Goal: Book appointment/travel/reservation

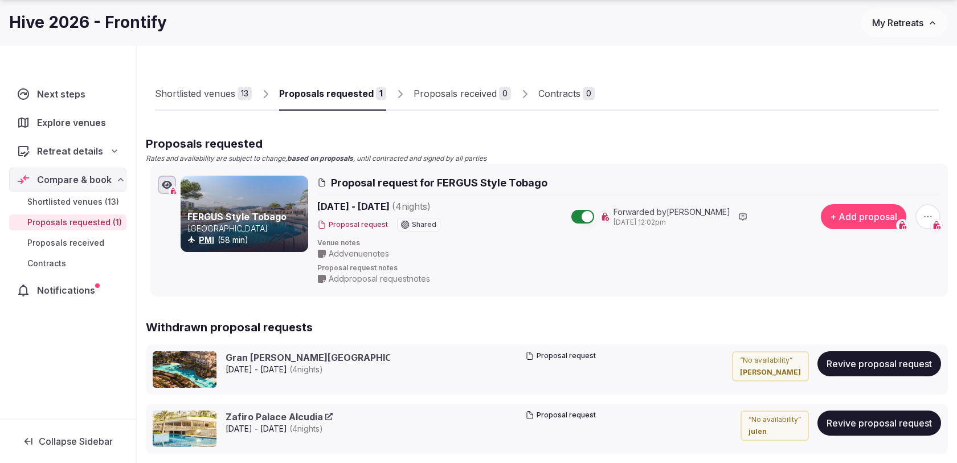
scroll to position [56, 0]
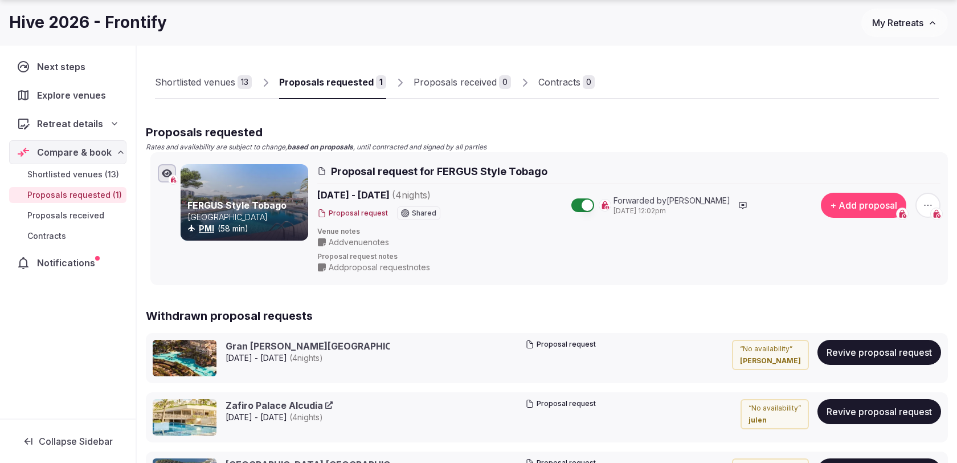
click at [928, 197] on span "button" at bounding box center [928, 205] width 25 height 25
click at [862, 136] on button "Withdraw proposal request" at bounding box center [886, 135] width 130 height 18
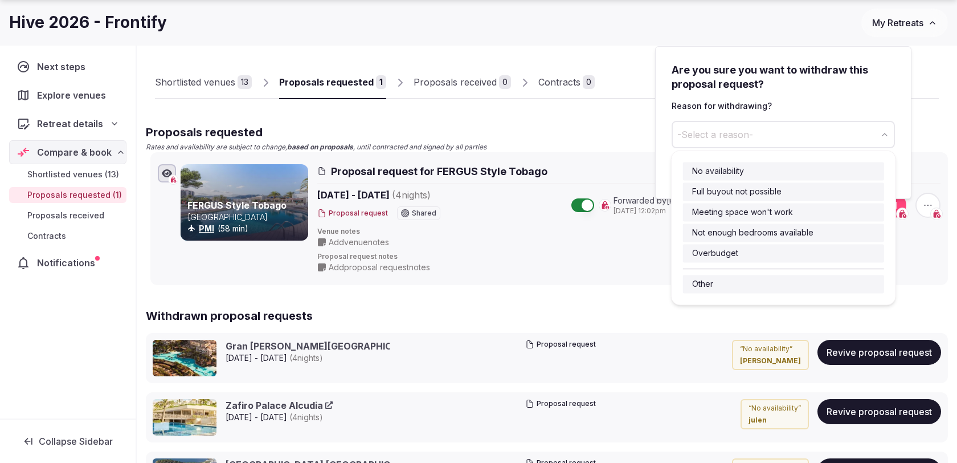
click at [775, 135] on button "-Select a reason-" at bounding box center [783, 134] width 223 height 27
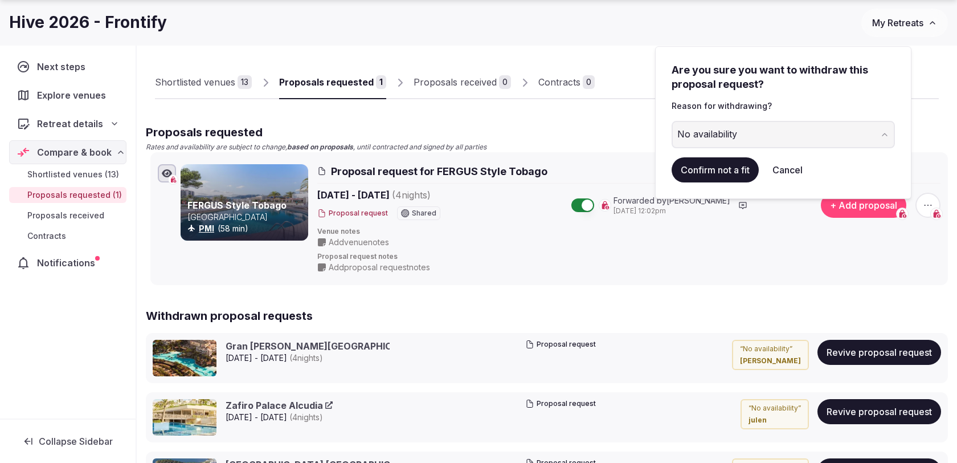
click at [723, 172] on button "Confirm not a fit" at bounding box center [715, 169] width 87 height 25
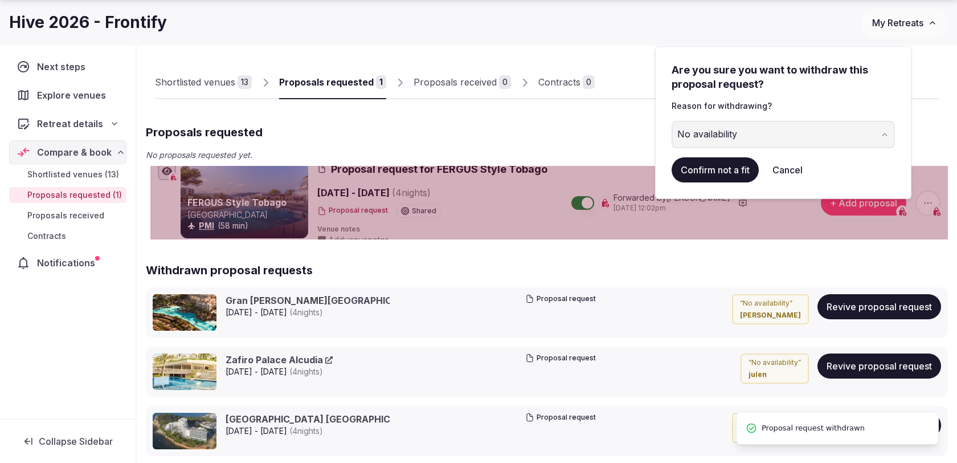
scroll to position [0, 0]
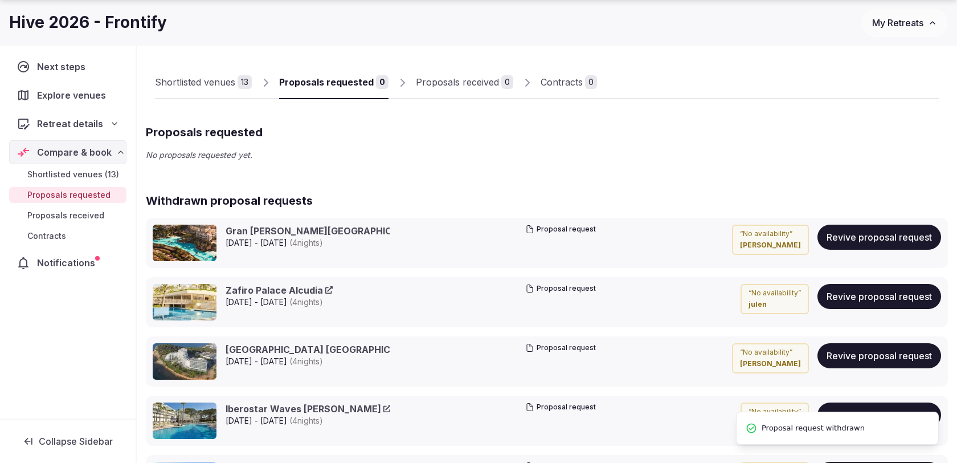
click at [223, 84] on div "Shortlisted venues" at bounding box center [195, 82] width 80 height 14
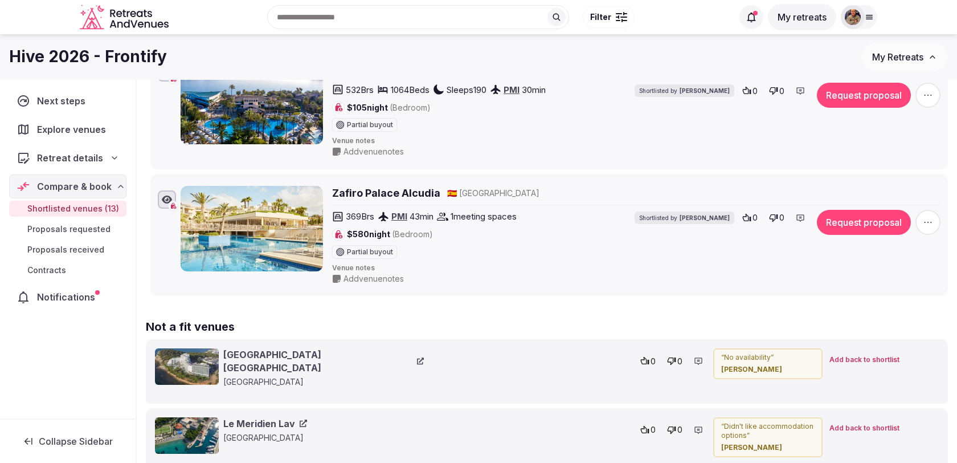
scroll to position [1582, 0]
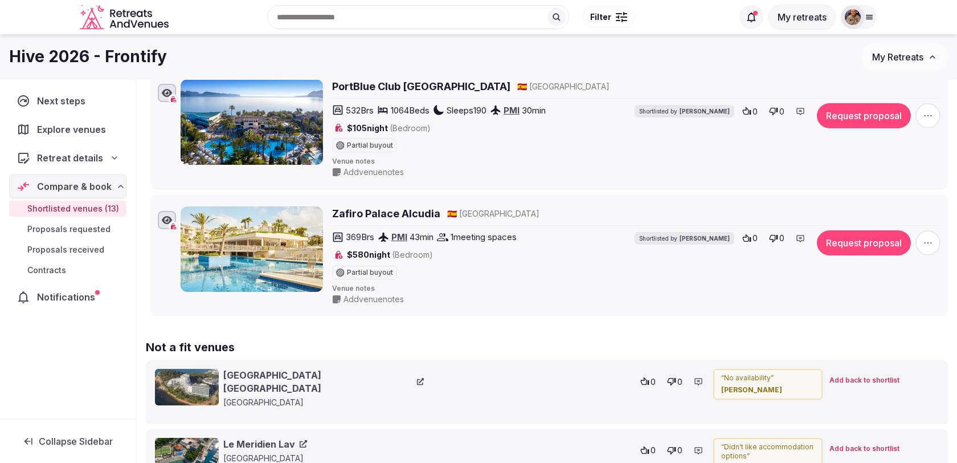
click at [926, 237] on icon "button" at bounding box center [927, 242] width 11 height 11
click at [895, 157] on button "Mark as not a fit" at bounding box center [898, 155] width 95 height 18
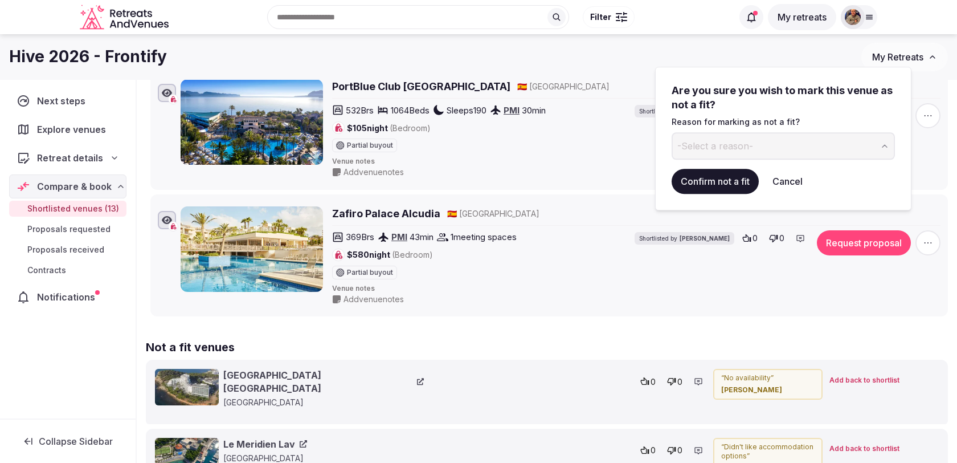
click at [818, 146] on button "-Select a reason-" at bounding box center [783, 145] width 223 height 27
type input "**********"
drag, startPoint x: 738, startPoint y: 149, endPoint x: 659, endPoint y: 149, distance: 79.2
click at [659, 149] on div "**********" at bounding box center [783, 139] width 256 height 144
click at [783, 184] on button "Cancel" at bounding box center [788, 181] width 48 height 25
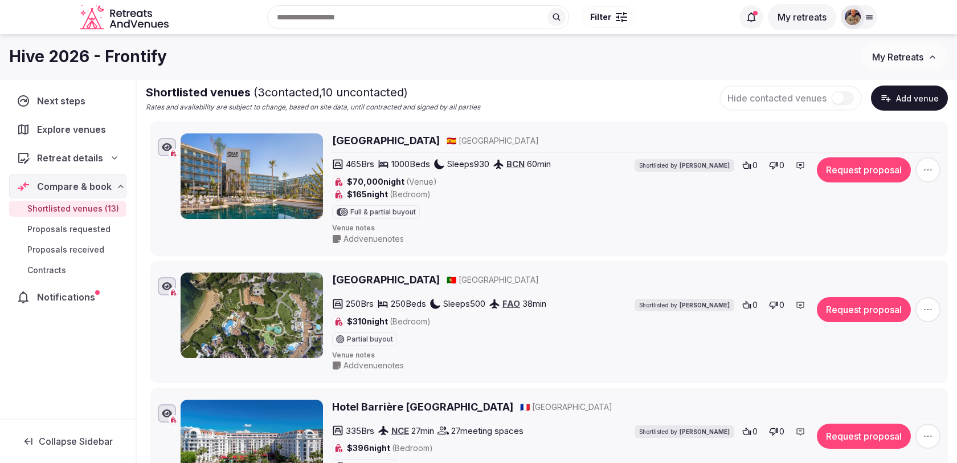
scroll to position [0, 0]
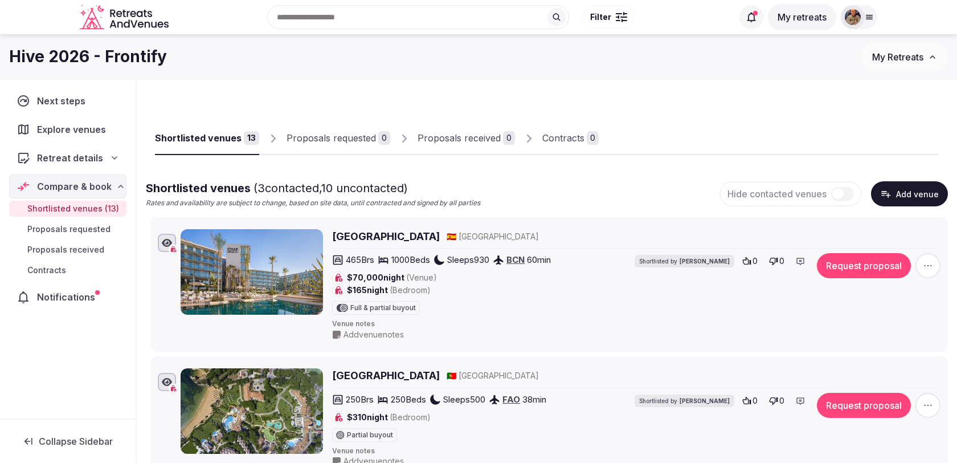
click at [358, 148] on link "Proposals requested 0" at bounding box center [339, 138] width 104 height 33
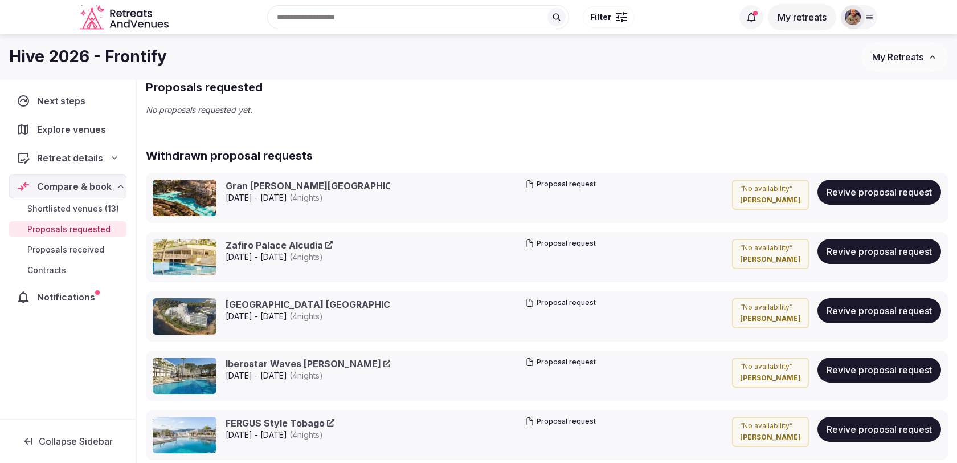
scroll to position [96, 0]
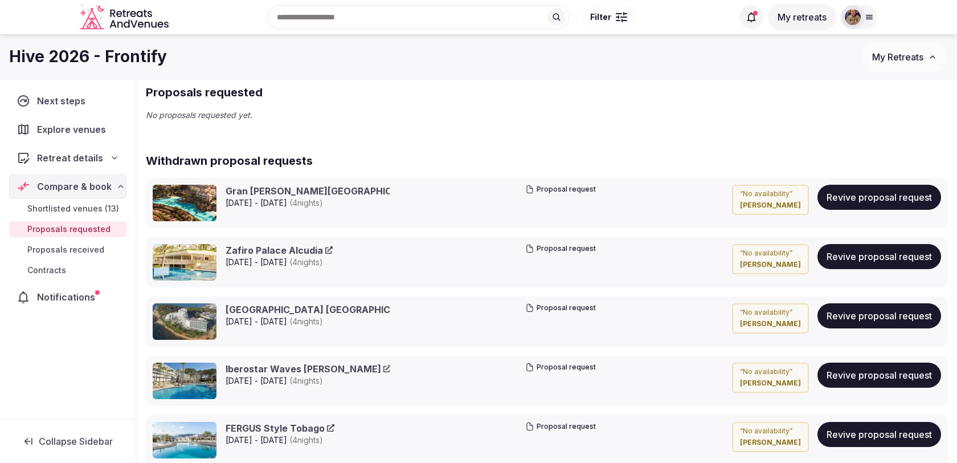
click at [855, 260] on button "Revive proposal request" at bounding box center [880, 256] width 124 height 25
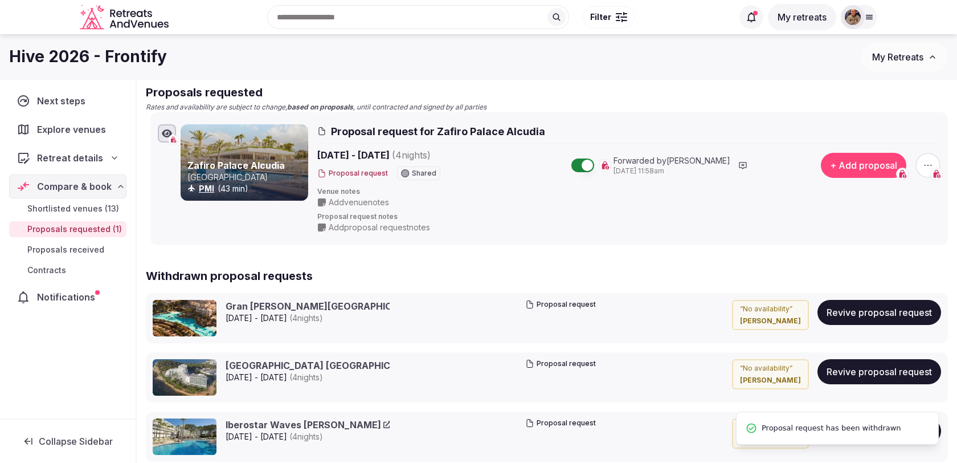
click at [372, 198] on span "Add venue notes" at bounding box center [359, 202] width 60 height 11
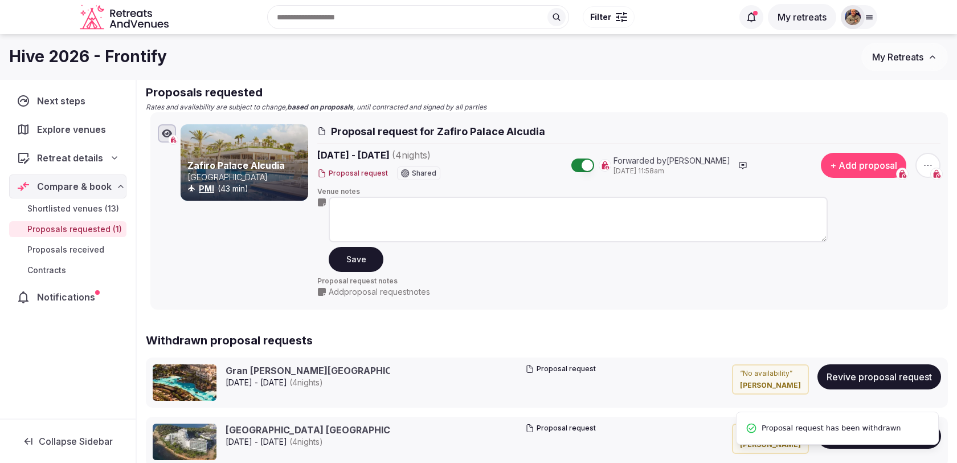
click at [376, 209] on textarea at bounding box center [578, 220] width 499 height 46
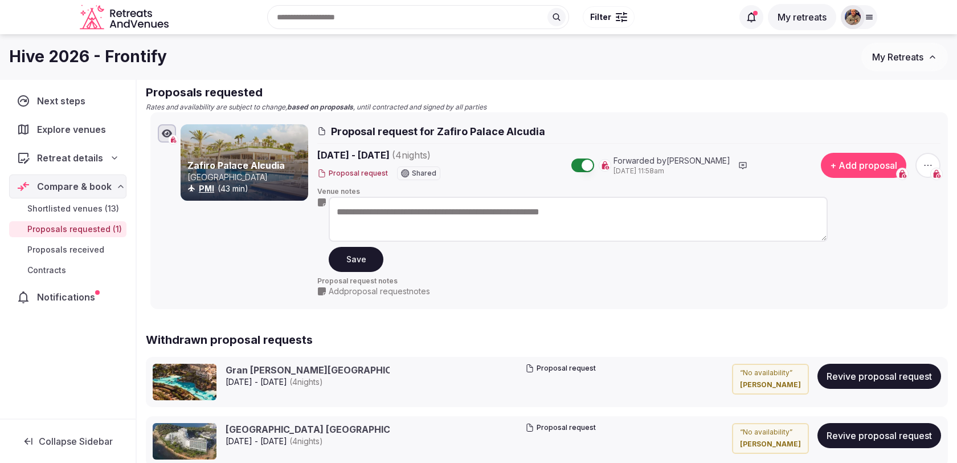
type textarea "**********"
click at [364, 258] on button "Save" at bounding box center [356, 259] width 55 height 25
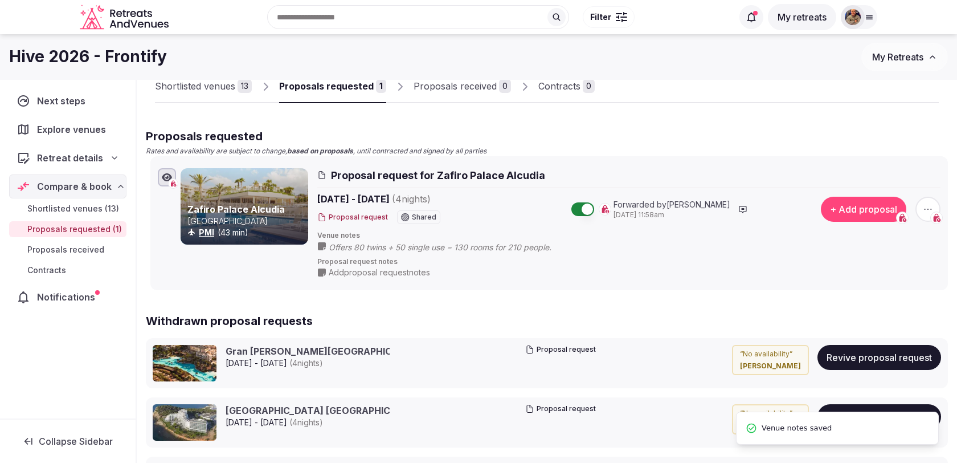
scroll to position [0, 0]
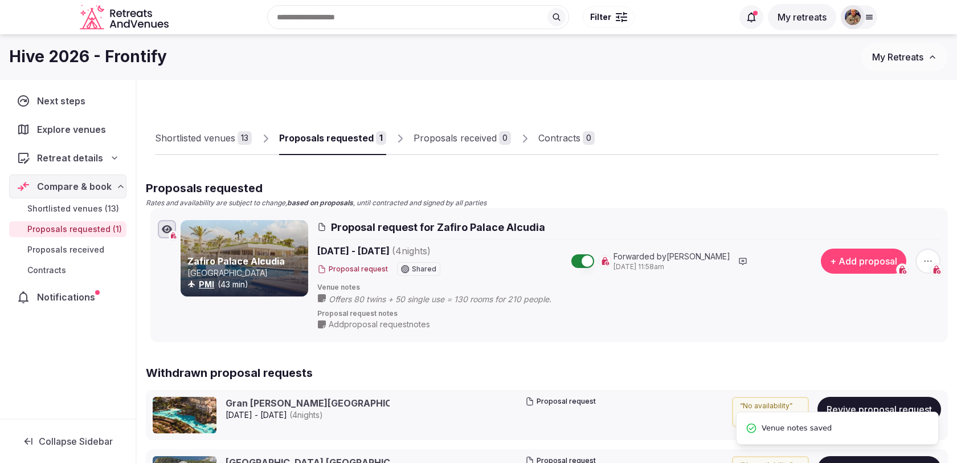
click at [247, 144] on div "13" at bounding box center [245, 138] width 14 height 14
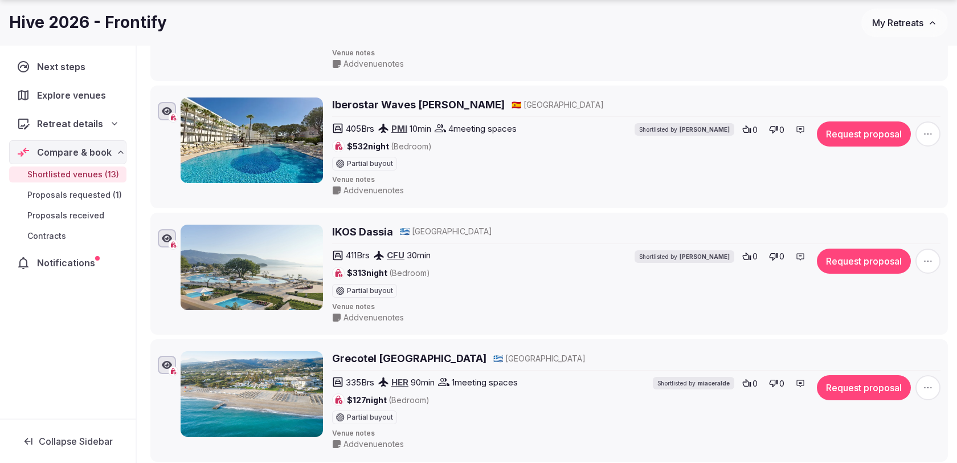
scroll to position [667, 0]
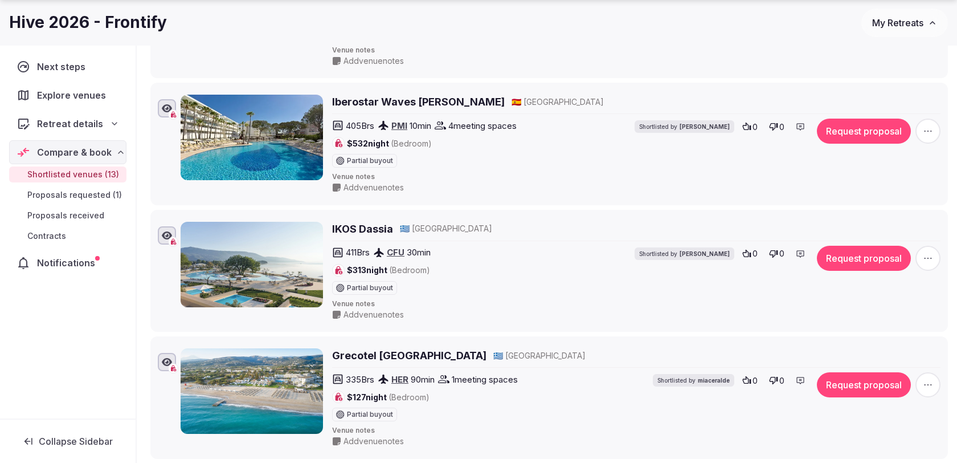
click at [928, 125] on icon "button" at bounding box center [927, 130] width 11 height 11
click at [868, 206] on button "Mark as not a fit" at bounding box center [898, 204] width 95 height 18
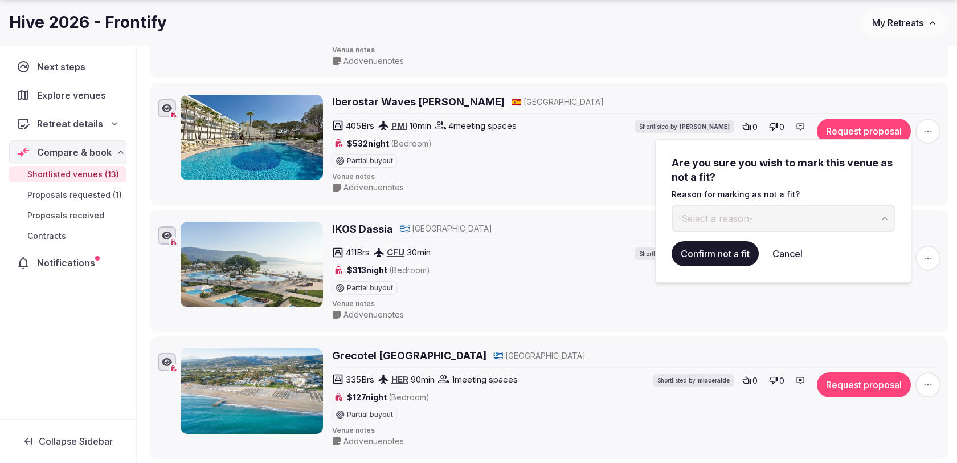
click at [730, 227] on button "-Select a reason-" at bounding box center [783, 218] width 223 height 27
type input "**********"
click at [684, 256] on button "Confirm not a fit" at bounding box center [715, 253] width 87 height 25
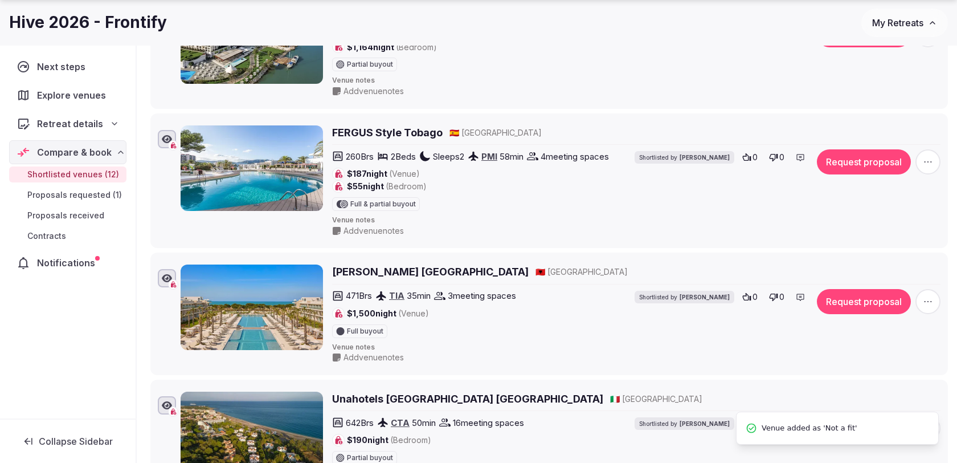
scroll to position [1035, 0]
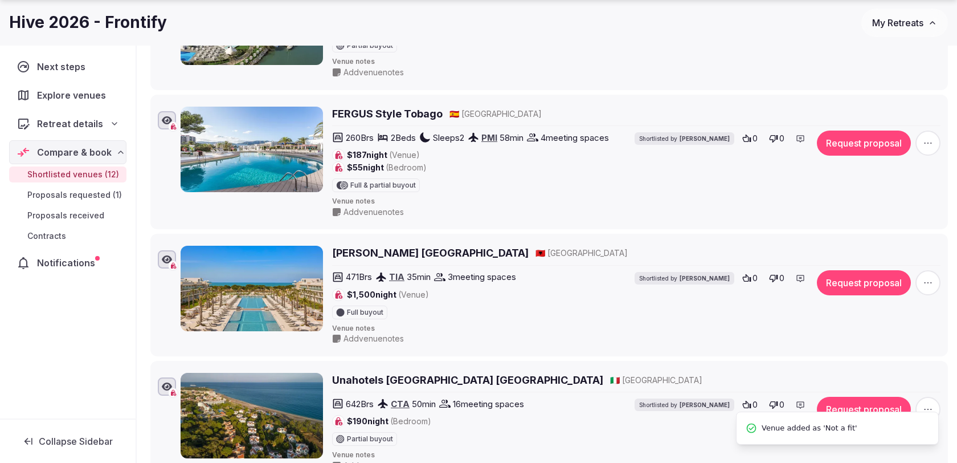
click at [926, 137] on icon "button" at bounding box center [927, 142] width 11 height 11
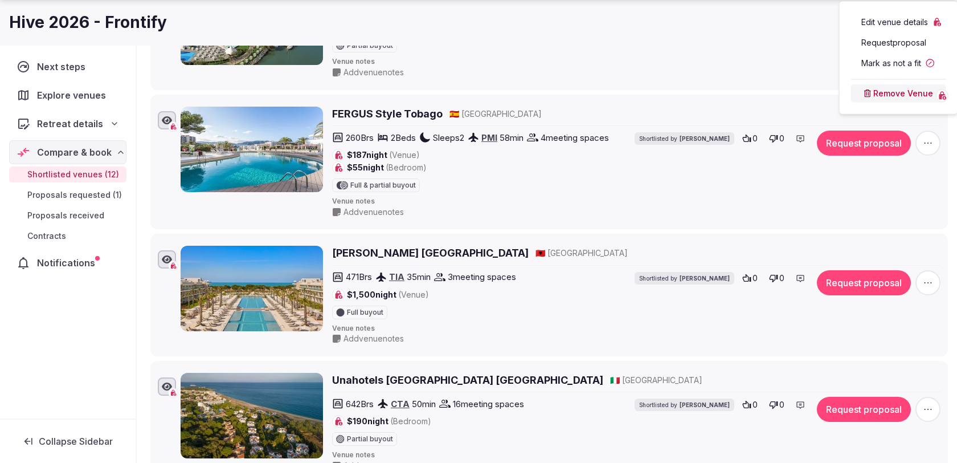
click at [900, 61] on button "Mark as not a fit" at bounding box center [898, 63] width 95 height 18
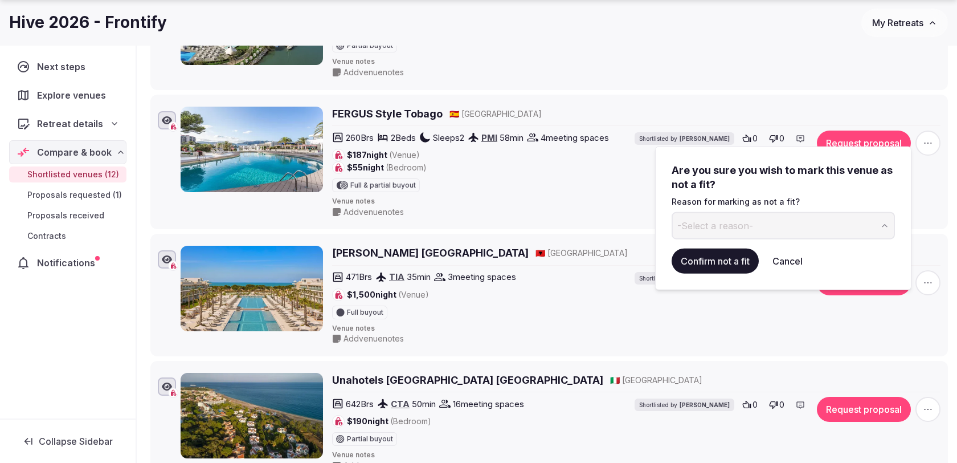
click at [766, 222] on button "-Select a reason-" at bounding box center [783, 225] width 223 height 27
type input "**********"
click at [877, 212] on button "submit" at bounding box center [886, 225] width 18 height 27
click at [716, 261] on button "Confirm not a fit" at bounding box center [715, 260] width 87 height 25
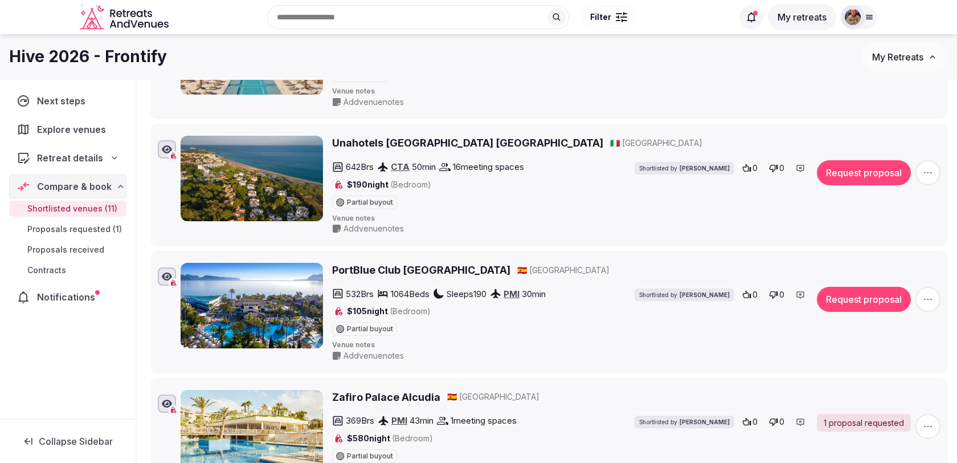
scroll to position [1132, 0]
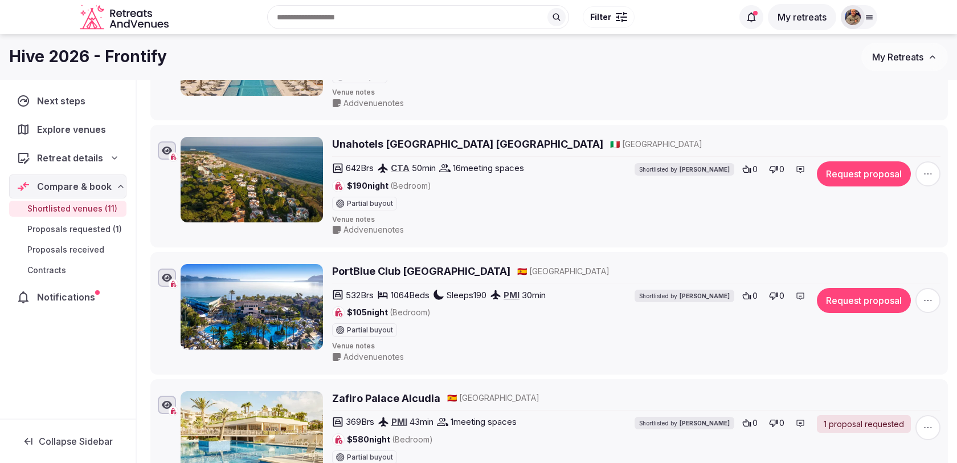
drag, startPoint x: 514, startPoint y: 258, endPoint x: 332, endPoint y: 257, distance: 182.3
click at [332, 264] on div "PortBlue Club Pollentia Resort & Spa 🇪🇸 [GEOGRAPHIC_DATA]" at bounding box center [636, 271] width 609 height 14
copy h2 "PortBlue Club [GEOGRAPHIC_DATA]"
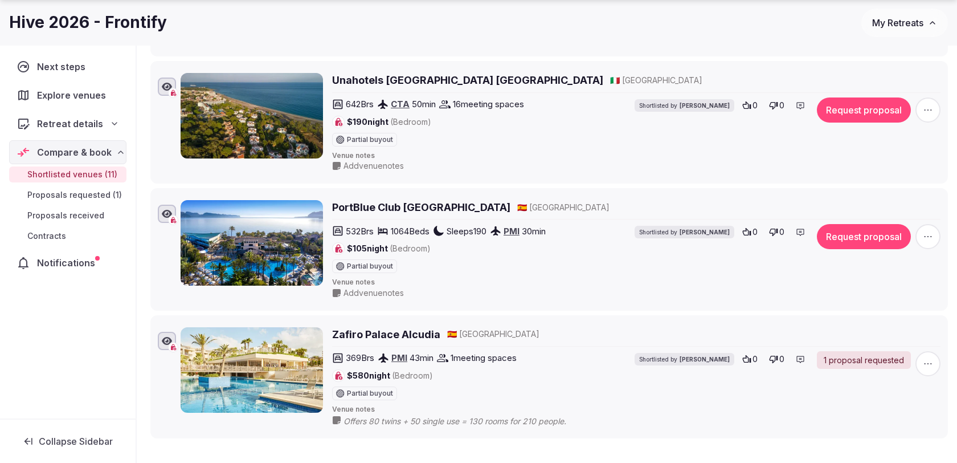
scroll to position [1231, 0]
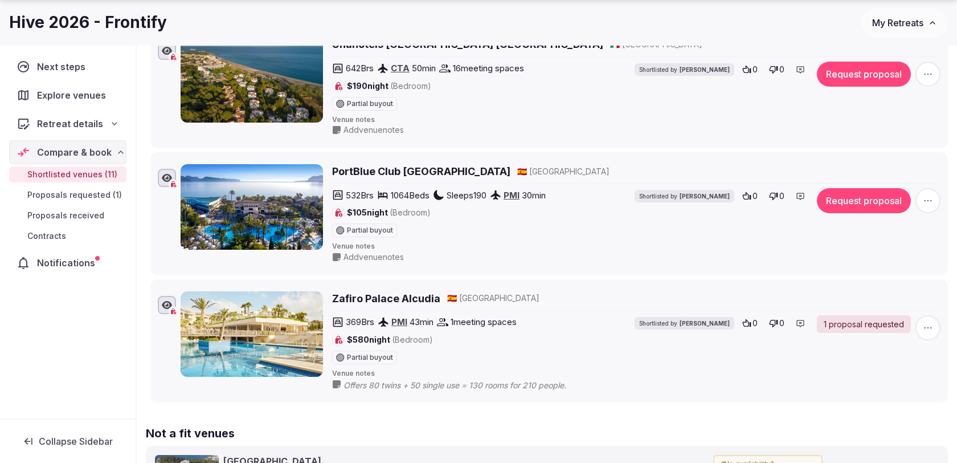
click at [660, 203] on div "Shortlisted by [PERSON_NAME]" at bounding box center [685, 212] width 100 height 49
click at [856, 188] on button "Request proposal" at bounding box center [864, 200] width 94 height 25
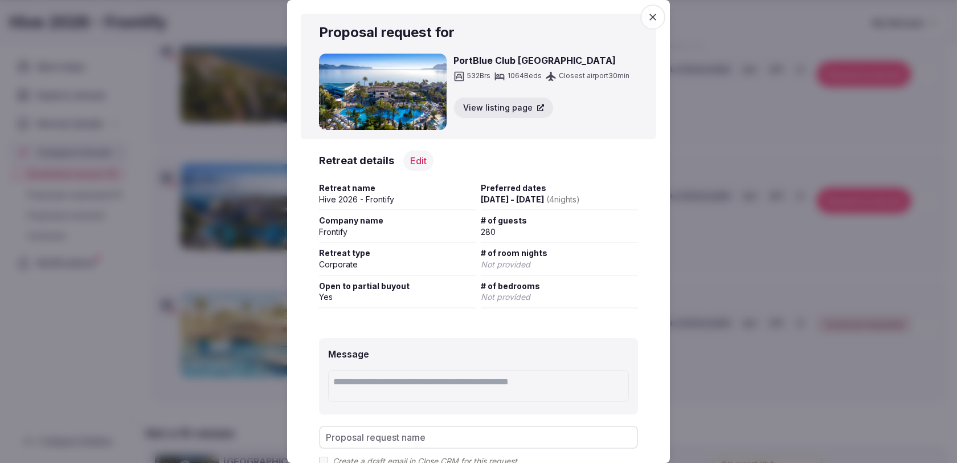
scroll to position [108, 0]
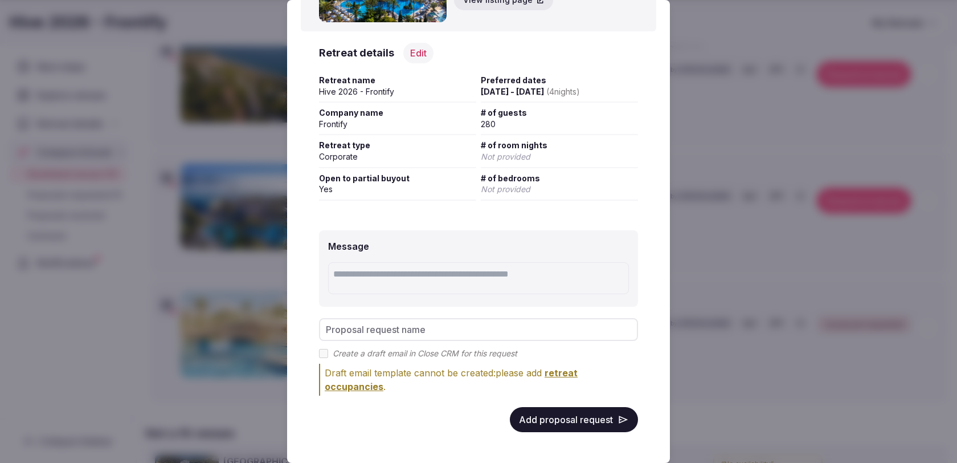
click at [538, 428] on button "Add proposal request" at bounding box center [574, 419] width 128 height 25
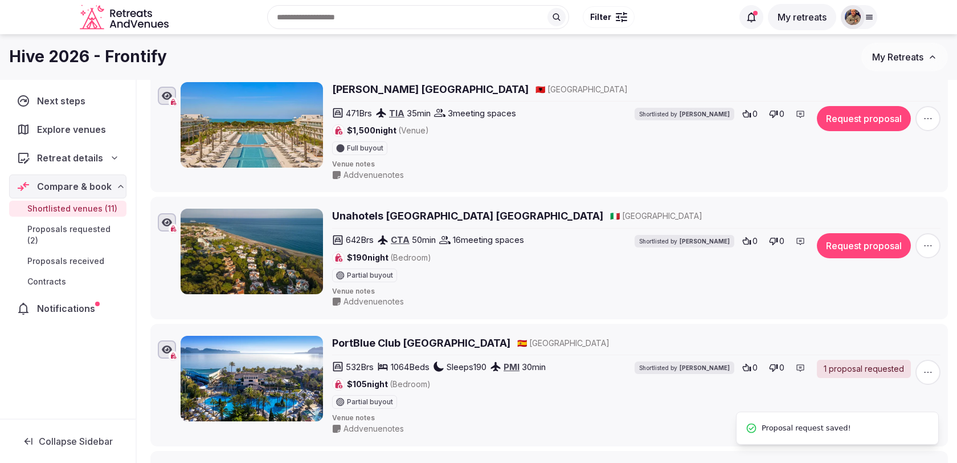
scroll to position [1017, 0]
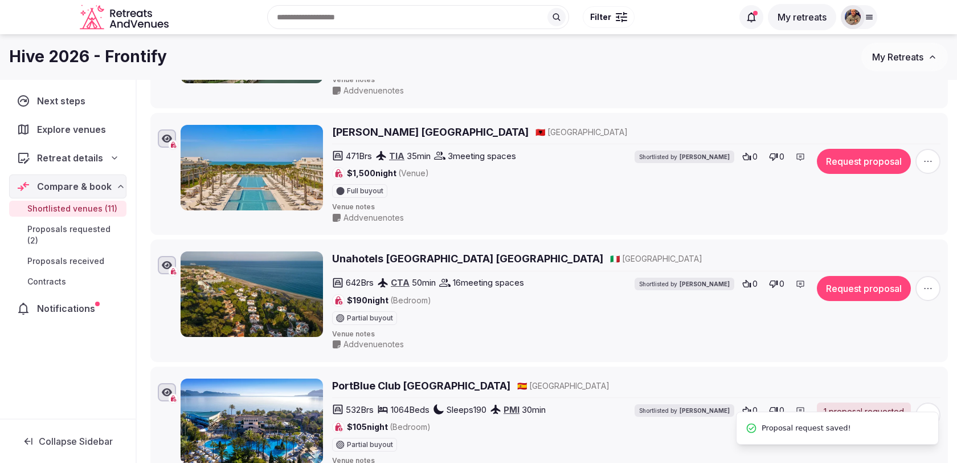
drag, startPoint x: 482, startPoint y: 246, endPoint x: 333, endPoint y: 244, distance: 149.3
click at [333, 239] on li "Unahotels [GEOGRAPHIC_DATA] [GEOGRAPHIC_DATA] 🇮🇹 [GEOGRAPHIC_DATA] 642 Brs CTA …" at bounding box center [549, 300] width 798 height 123
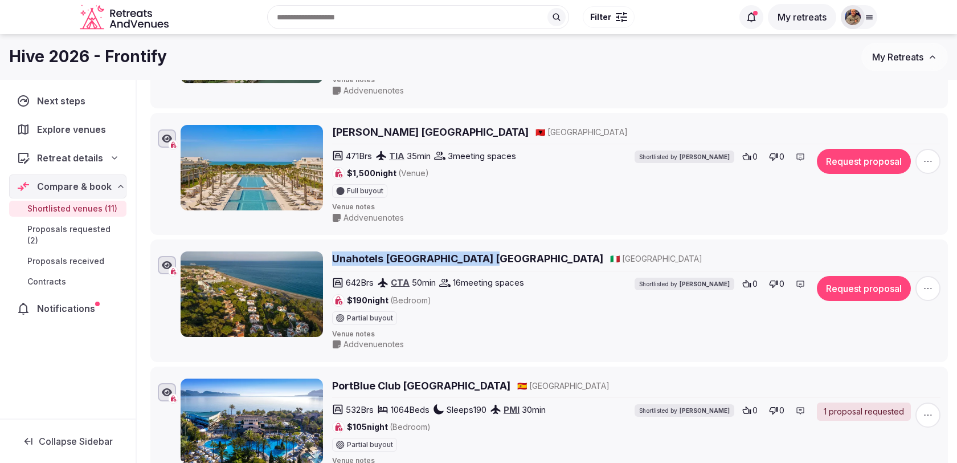
drag, startPoint x: 332, startPoint y: 235, endPoint x: 474, endPoint y: 247, distance: 142.9
click at [474, 247] on li "Unahotels [GEOGRAPHIC_DATA] [GEOGRAPHIC_DATA] 🇮🇹 [GEOGRAPHIC_DATA] 642 Brs CTA …" at bounding box center [549, 300] width 798 height 123
copy h2 "Unahotels [GEOGRAPHIC_DATA] [GEOGRAPHIC_DATA]"
click at [836, 288] on button "Request proposal" at bounding box center [864, 288] width 94 height 25
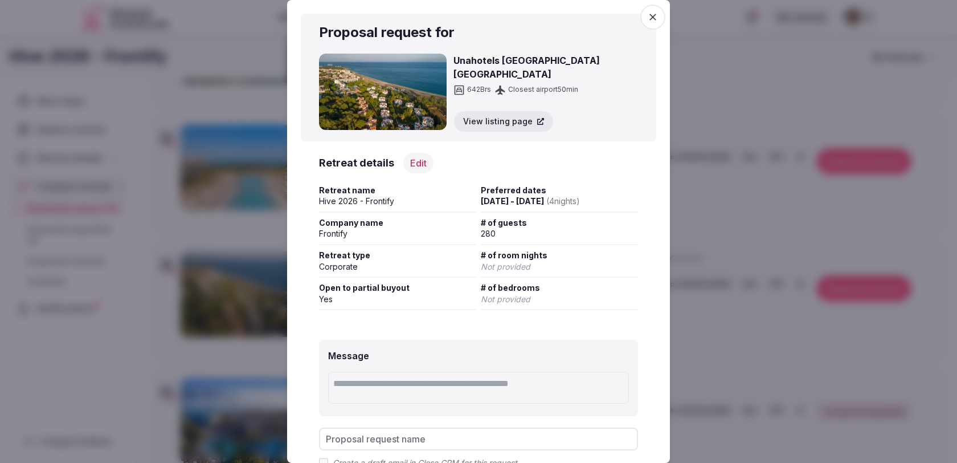
scroll to position [108, 0]
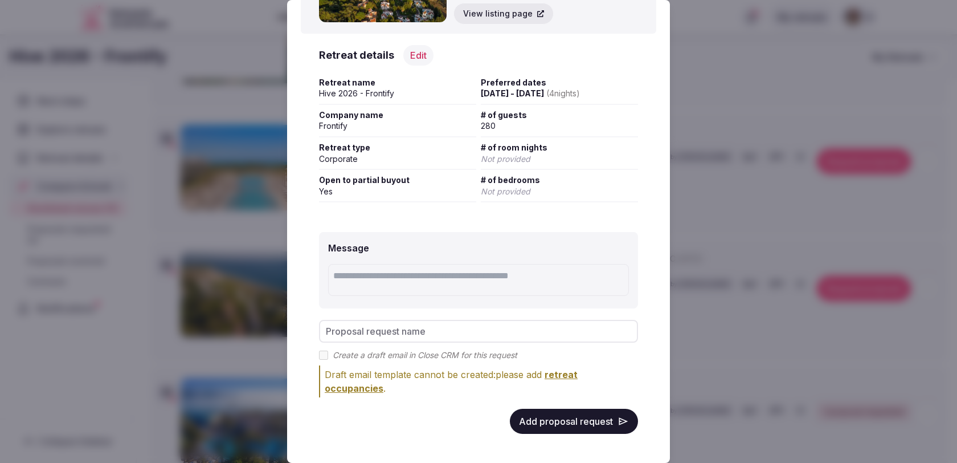
click at [589, 412] on button "Add proposal request" at bounding box center [574, 421] width 128 height 25
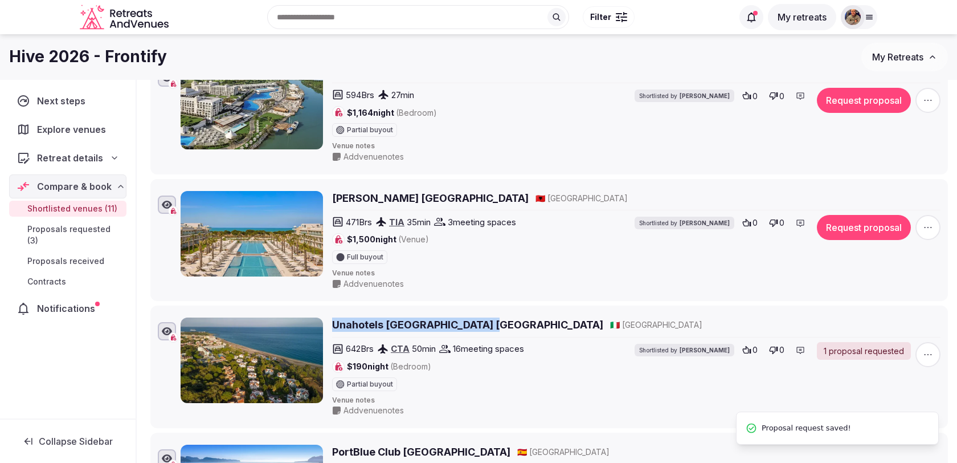
scroll to position [915, 0]
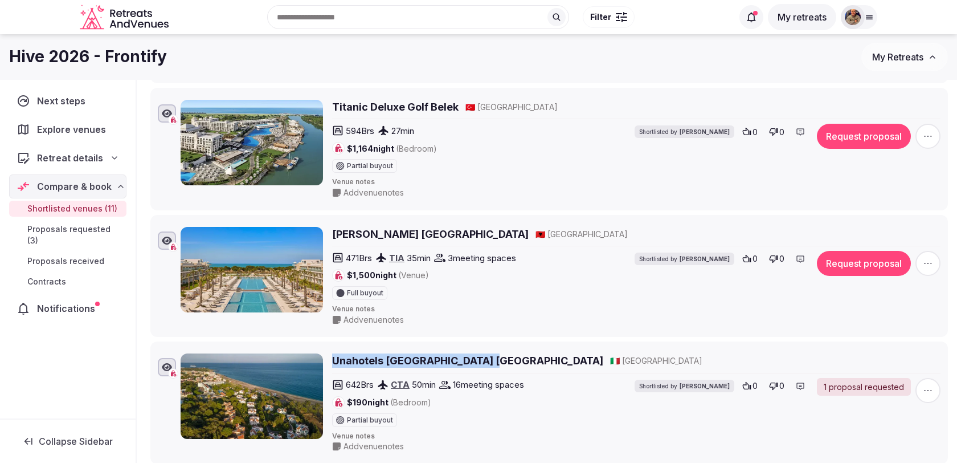
click at [879, 251] on button "Request proposal" at bounding box center [864, 263] width 94 height 25
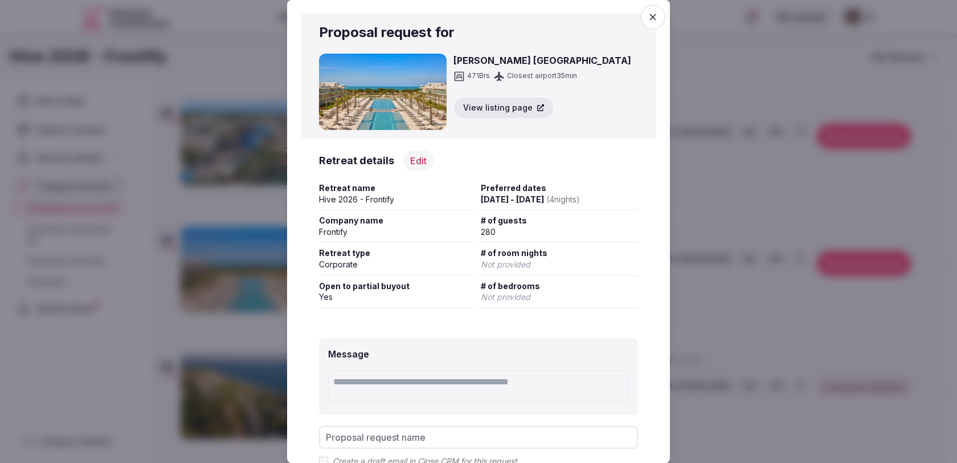
scroll to position [108, 0]
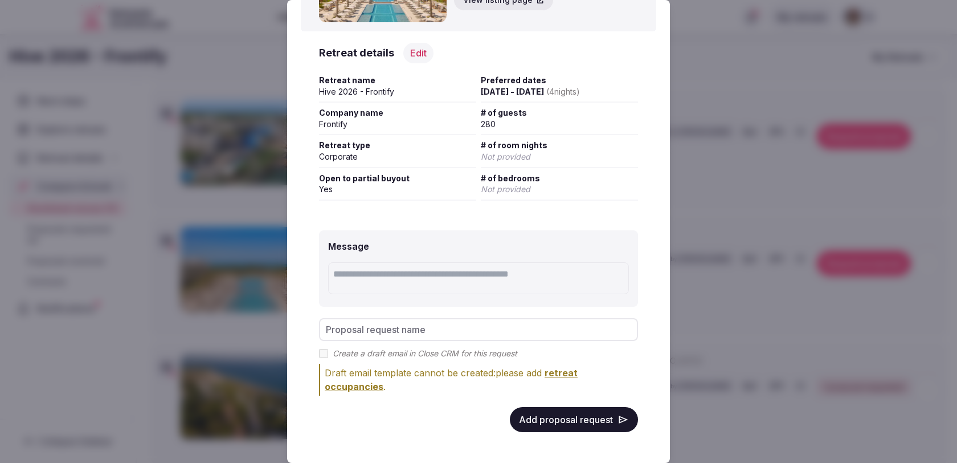
click at [575, 430] on button "Add proposal request" at bounding box center [574, 419] width 128 height 25
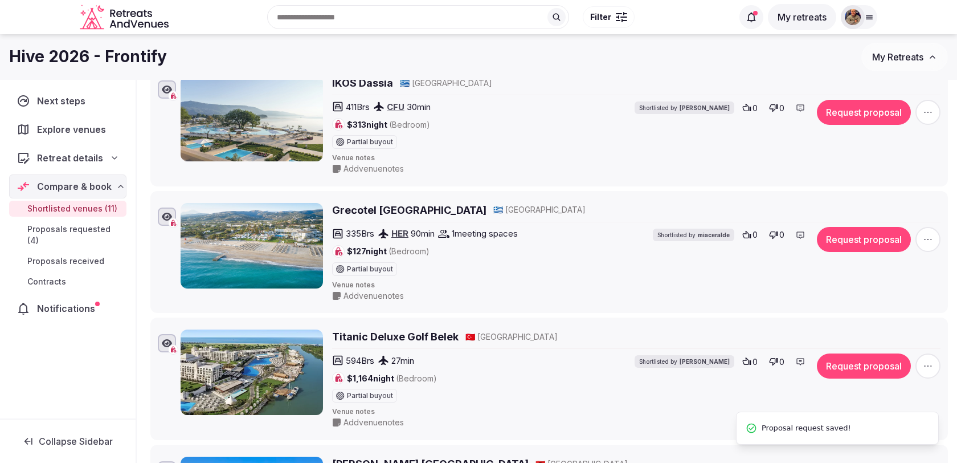
scroll to position [675, 0]
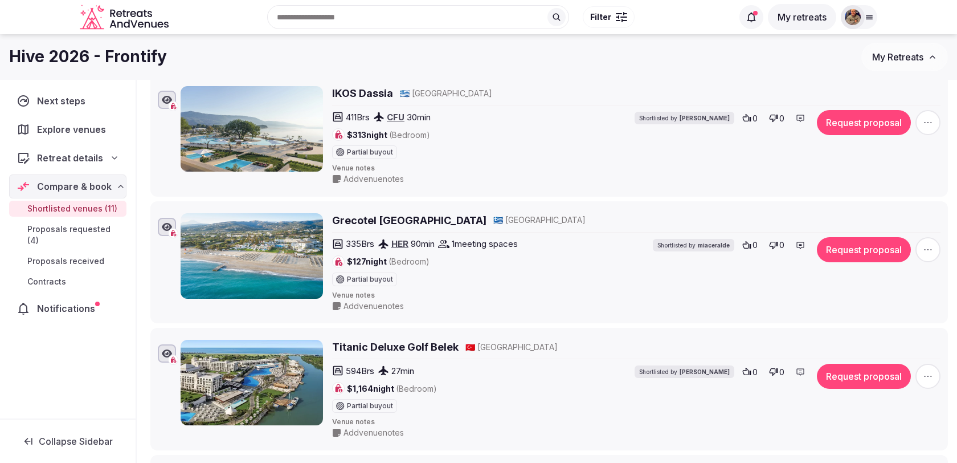
click at [876, 364] on button "Request proposal" at bounding box center [864, 376] width 94 height 25
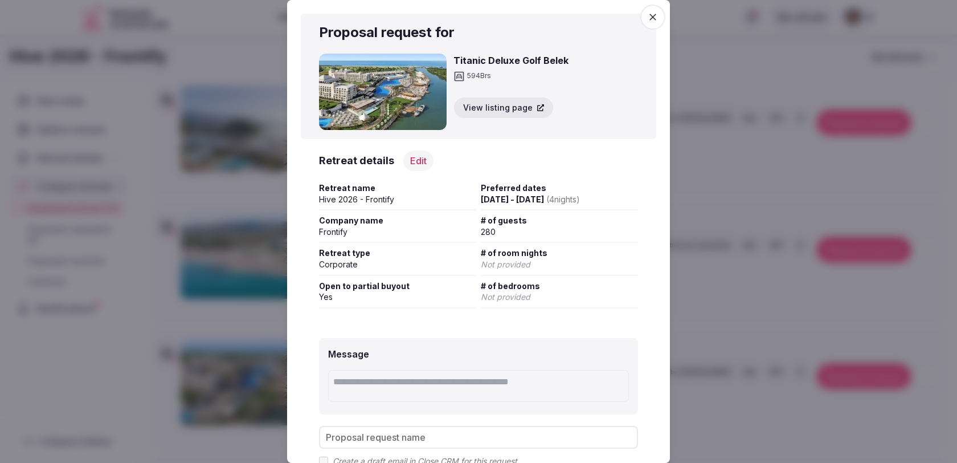
scroll to position [108, 0]
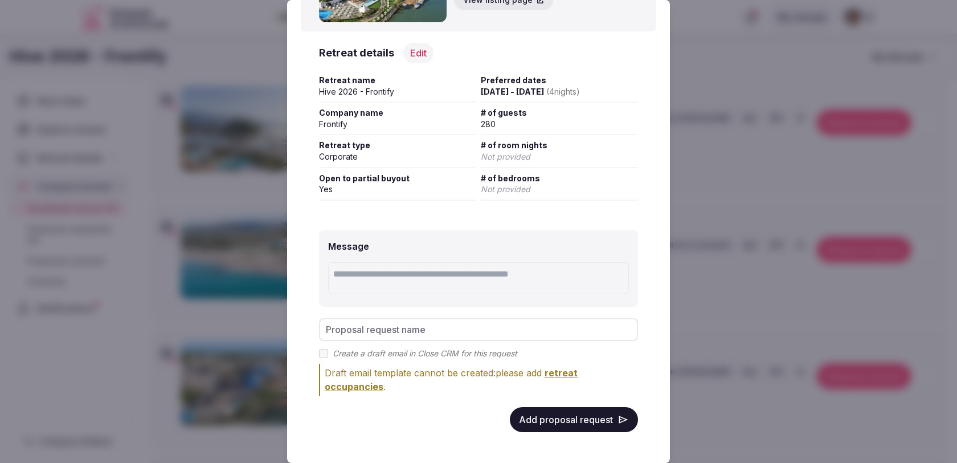
click at [600, 409] on button "Add proposal request" at bounding box center [574, 419] width 128 height 25
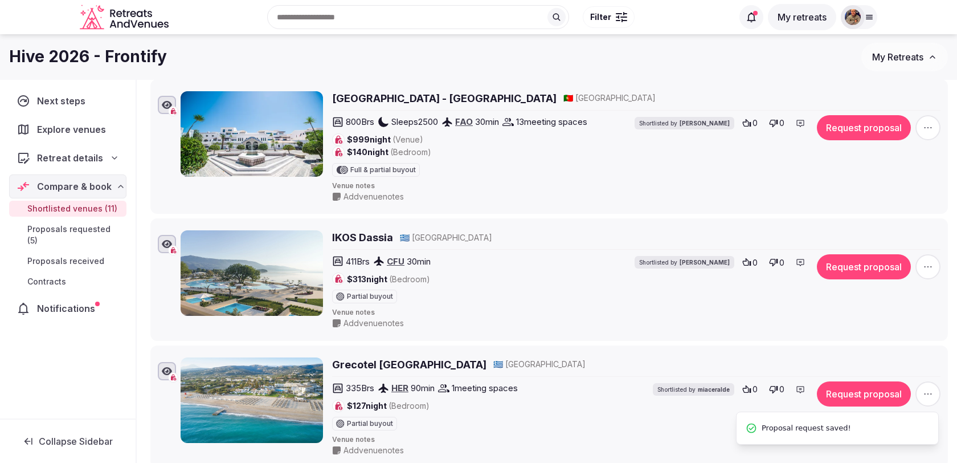
scroll to position [530, 0]
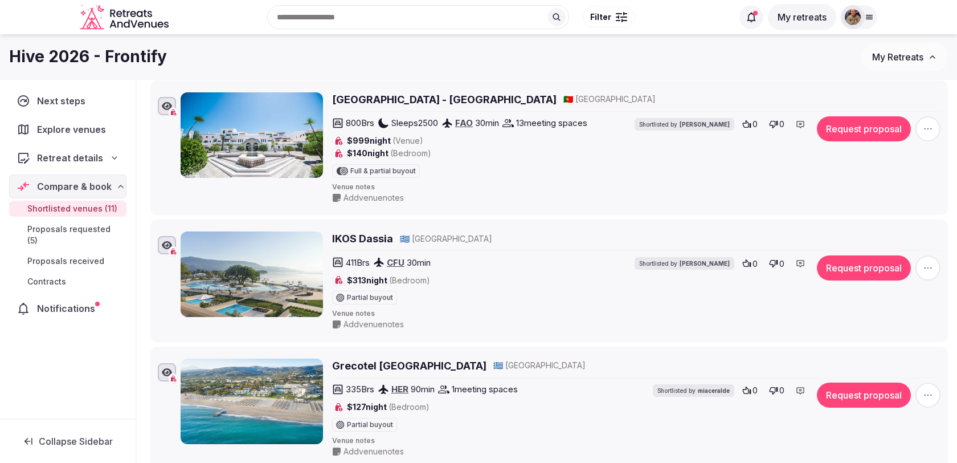
click at [856, 399] on div "335 Brs HER 90 min 1 meeting spaces $127 night (Bedroom) Partial buyout Shortli…" at bounding box center [636, 406] width 609 height 49
click at [856, 395] on button "Request proposal" at bounding box center [864, 394] width 94 height 25
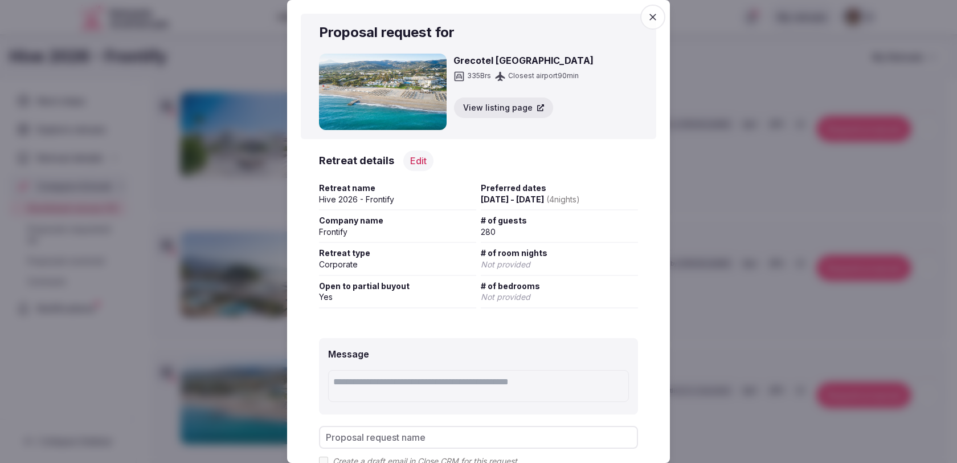
scroll to position [108, 0]
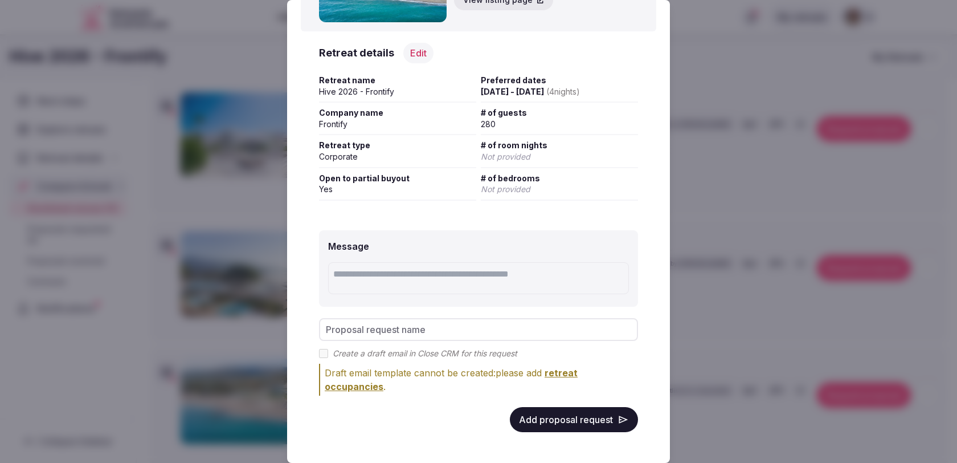
click at [590, 413] on button "Add proposal request" at bounding box center [574, 419] width 128 height 25
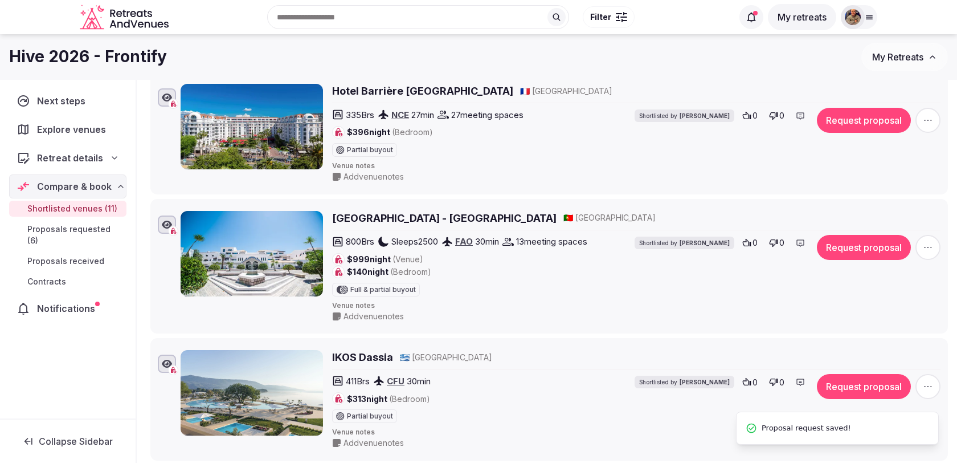
scroll to position [406, 0]
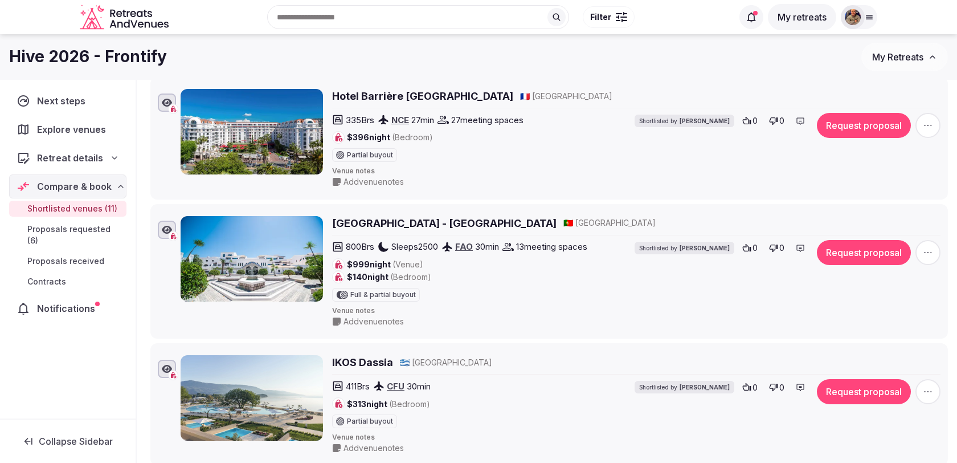
click at [851, 386] on button "Request proposal" at bounding box center [864, 391] width 94 height 25
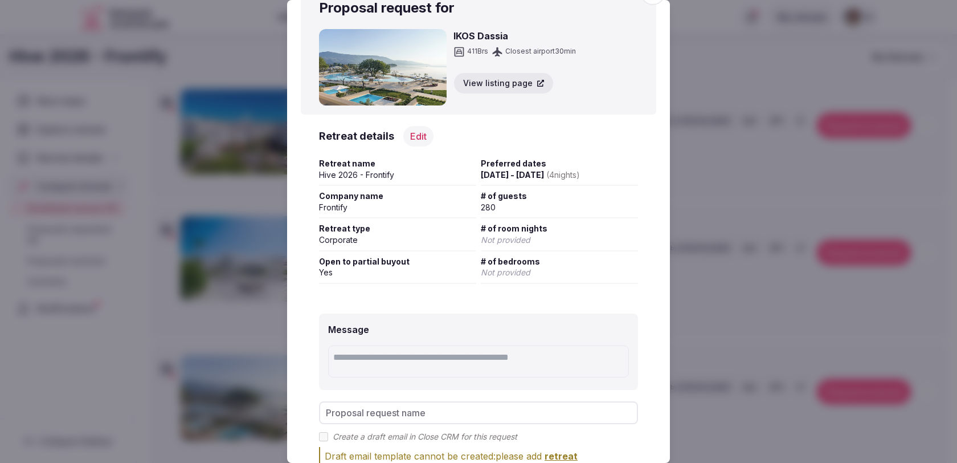
scroll to position [108, 0]
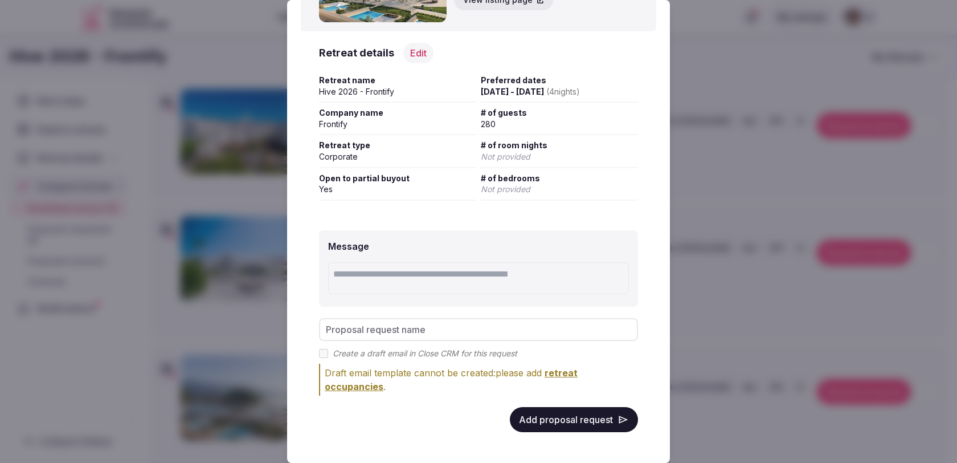
click at [582, 417] on button "Add proposal request" at bounding box center [574, 419] width 128 height 25
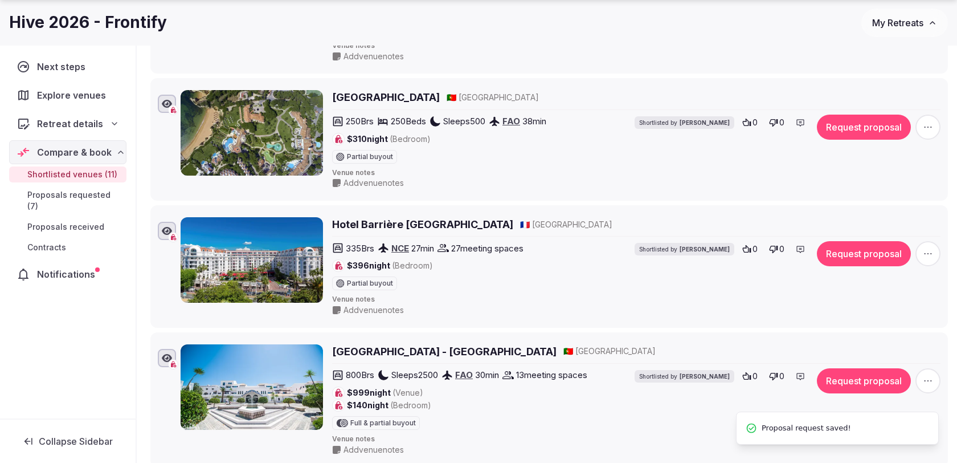
scroll to position [288, 0]
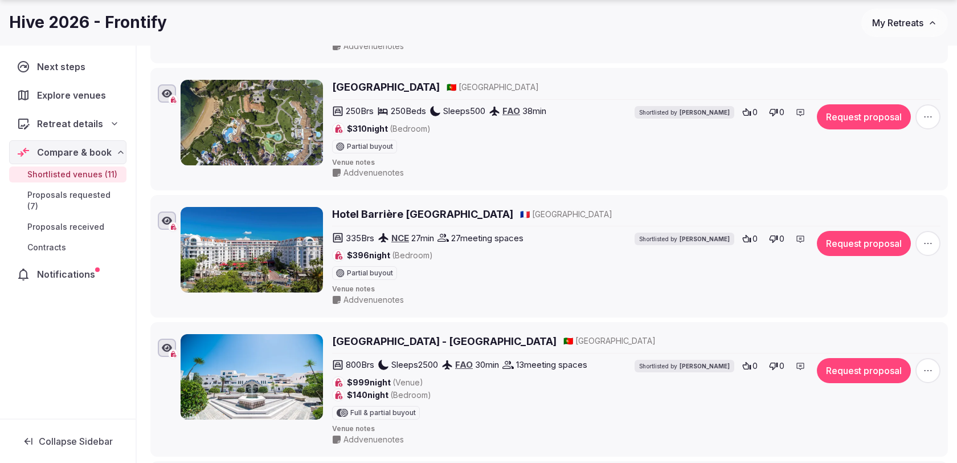
click at [843, 368] on button "Request proposal" at bounding box center [864, 370] width 94 height 25
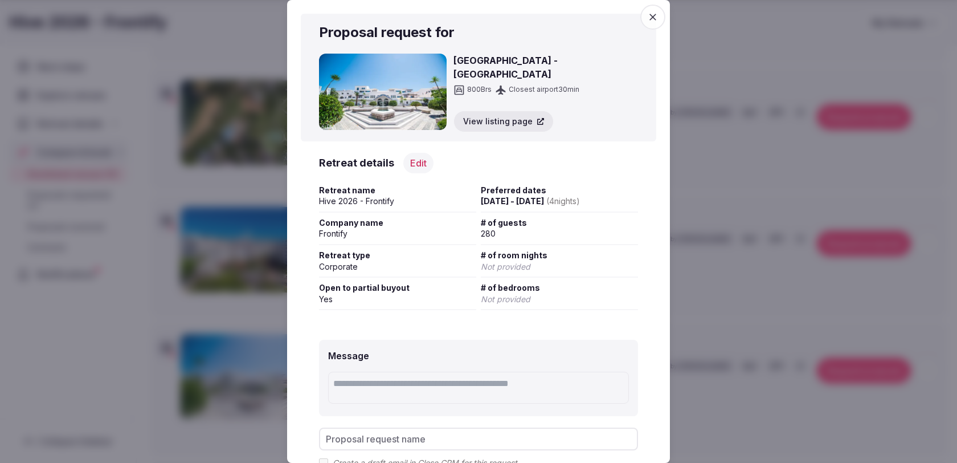
scroll to position [108, 0]
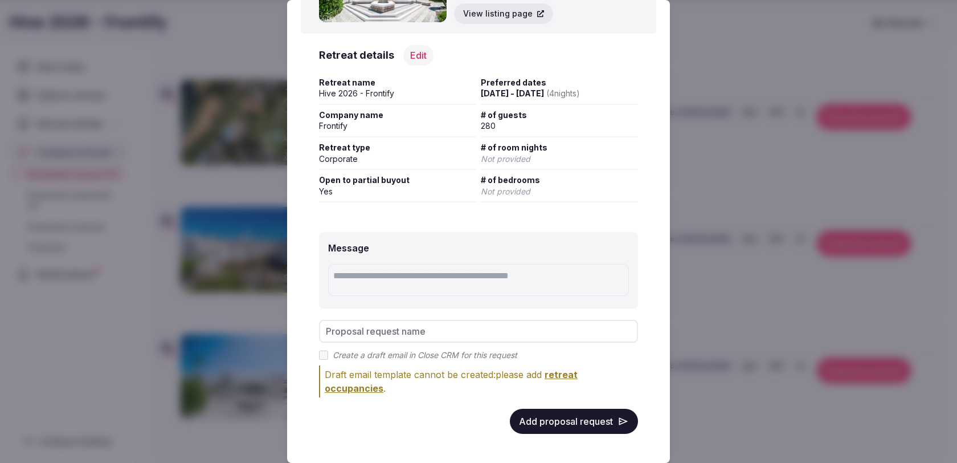
click at [573, 431] on div "Message Proposal request name Create a draft email in Close CRM for this reques…" at bounding box center [479, 333] width 356 height 238
click at [573, 421] on button "Add proposal request" at bounding box center [574, 421] width 128 height 25
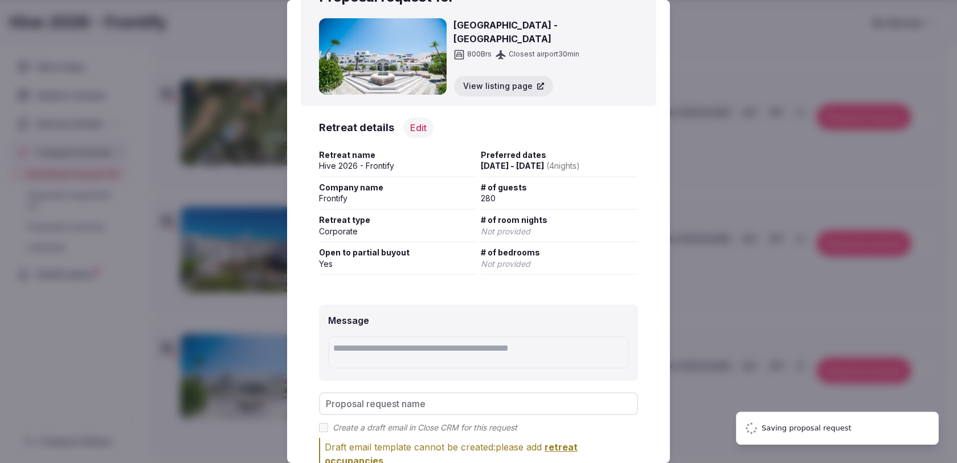
scroll to position [0, 0]
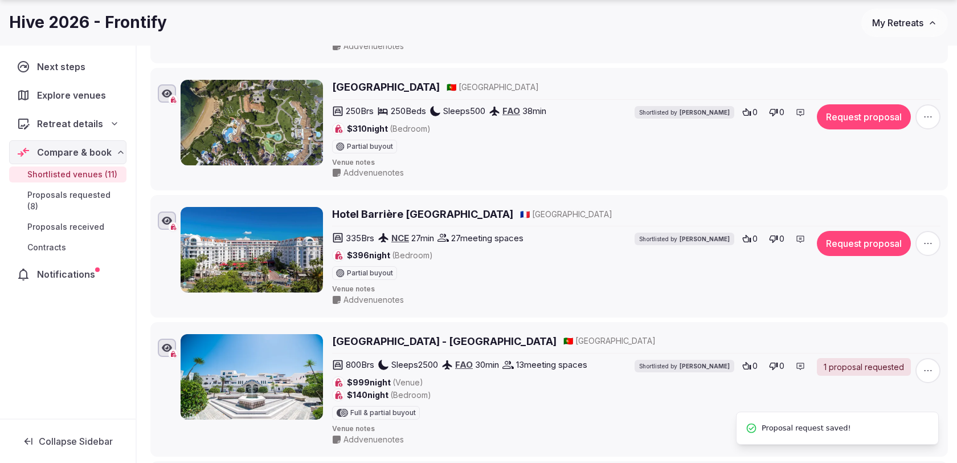
click at [657, 14] on div "Hive 2026 - Frontify" at bounding box center [435, 22] width 852 height 22
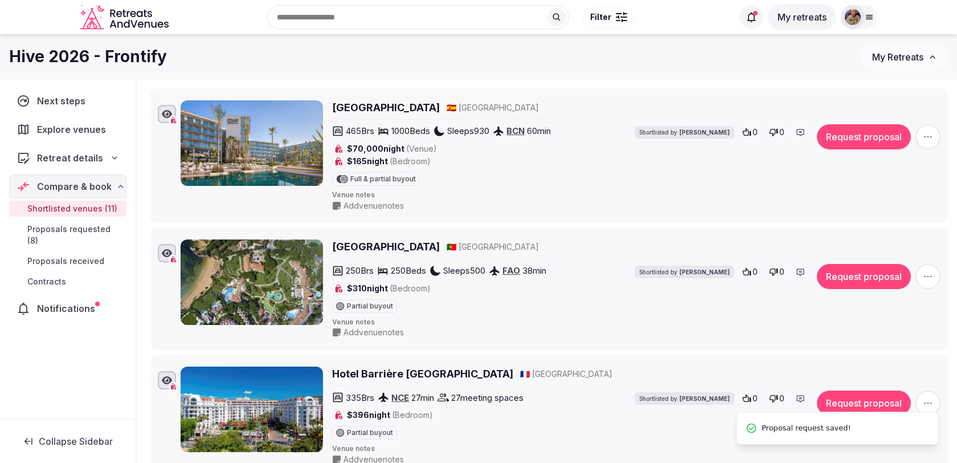
scroll to position [146, 0]
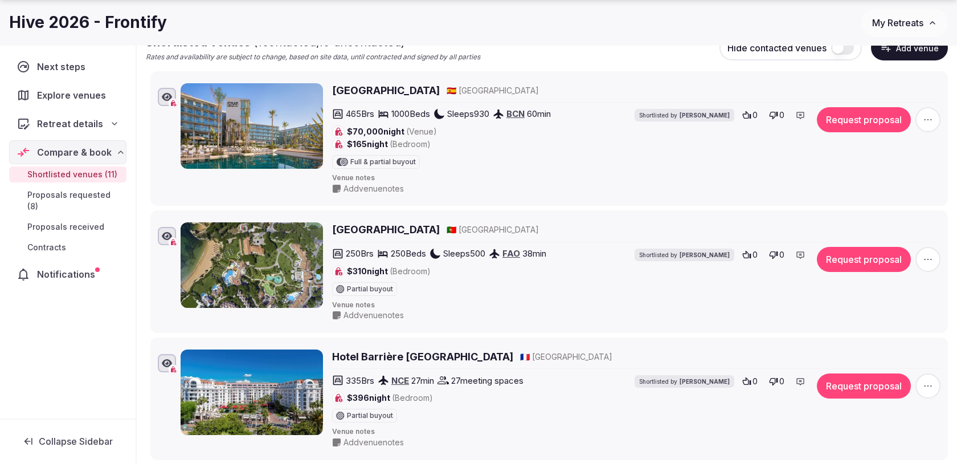
click at [857, 381] on button "Request proposal" at bounding box center [864, 385] width 94 height 25
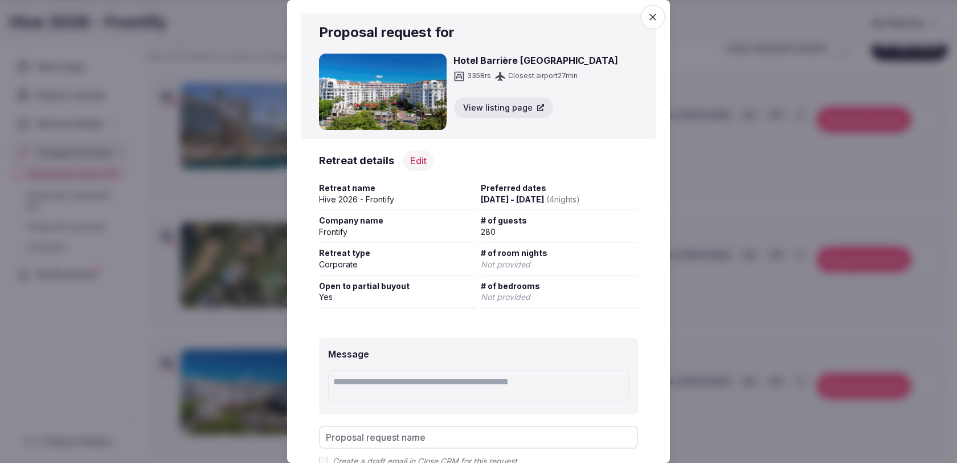
scroll to position [108, 0]
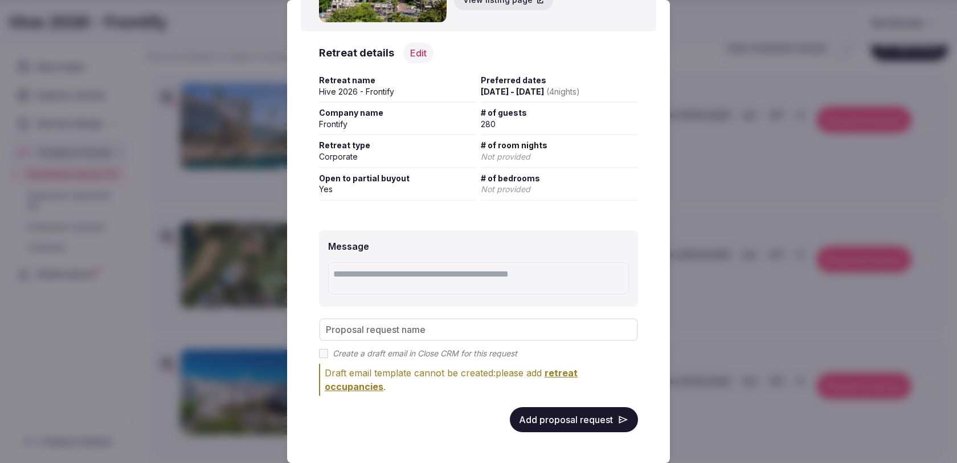
click at [562, 419] on button "Add proposal request" at bounding box center [574, 419] width 128 height 25
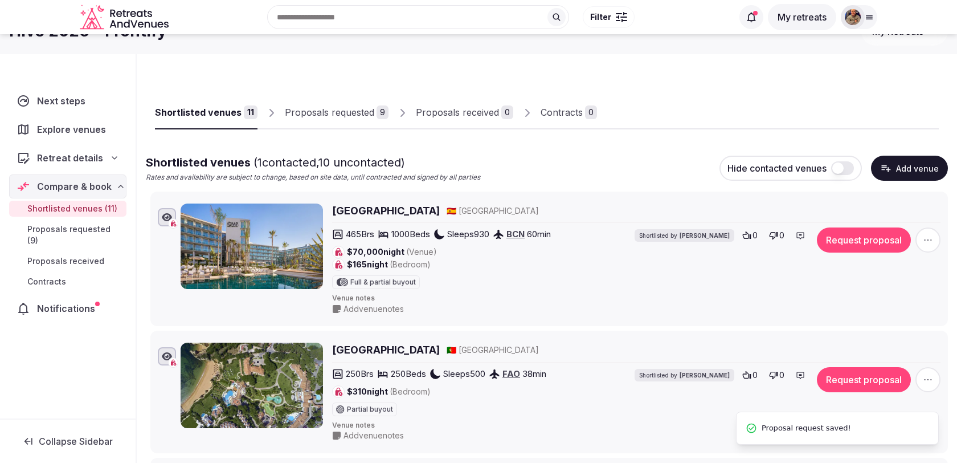
scroll to position [23, 0]
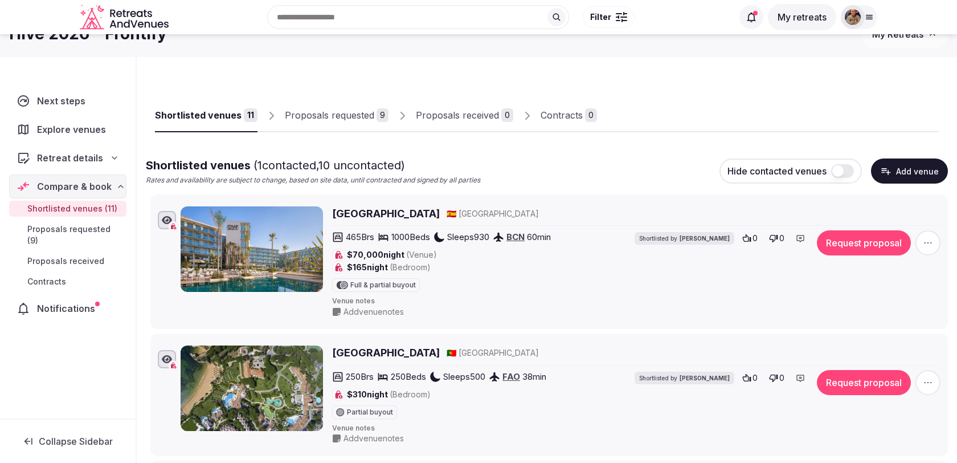
click at [457, 279] on div "$70,000 night (Venue) $165 night (Bedroom) Full & partial buyout" at bounding box center [441, 269] width 219 height 43
click at [885, 245] on button "Request proposal" at bounding box center [864, 242] width 94 height 25
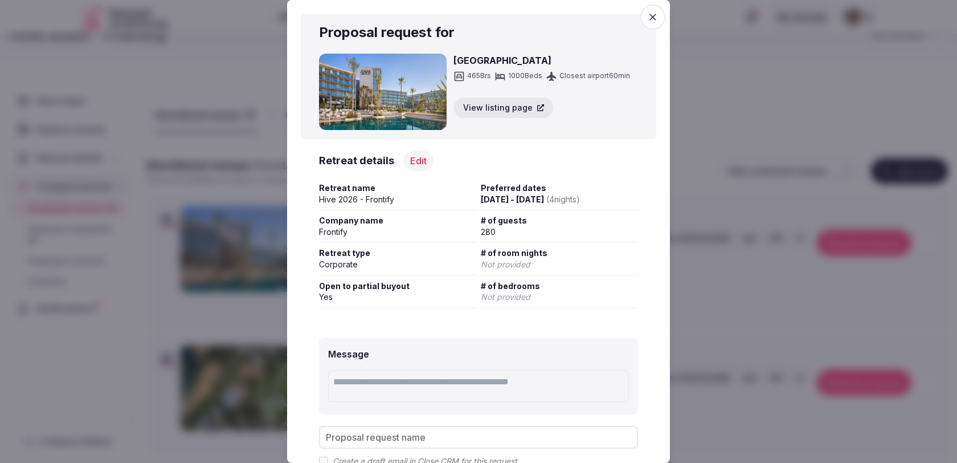
scroll to position [108, 0]
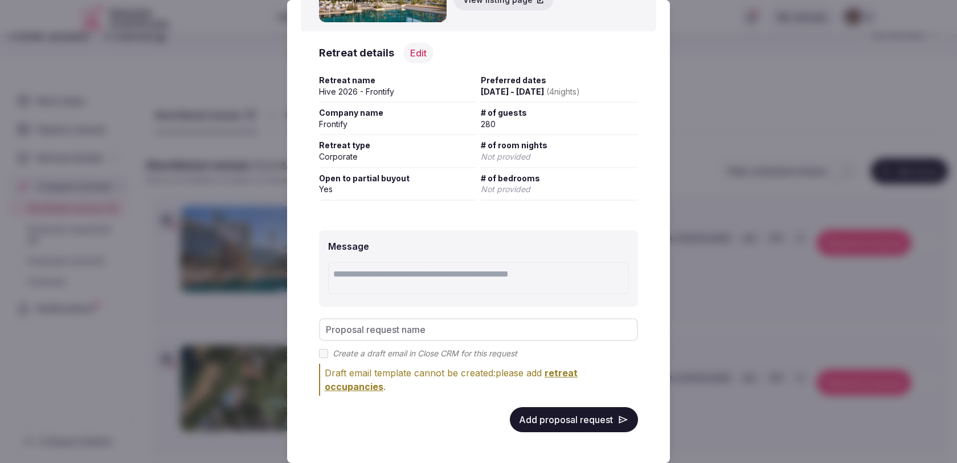
click at [585, 411] on button "Add proposal request" at bounding box center [574, 419] width 128 height 25
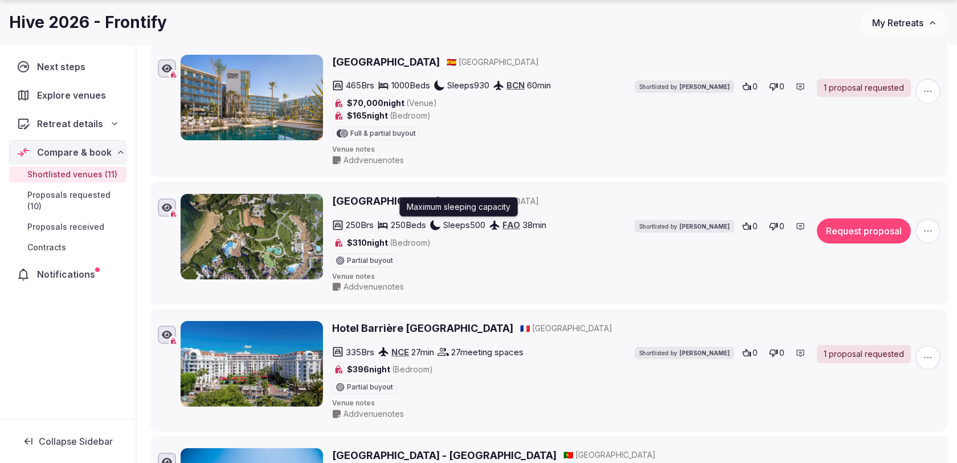
scroll to position [152, 0]
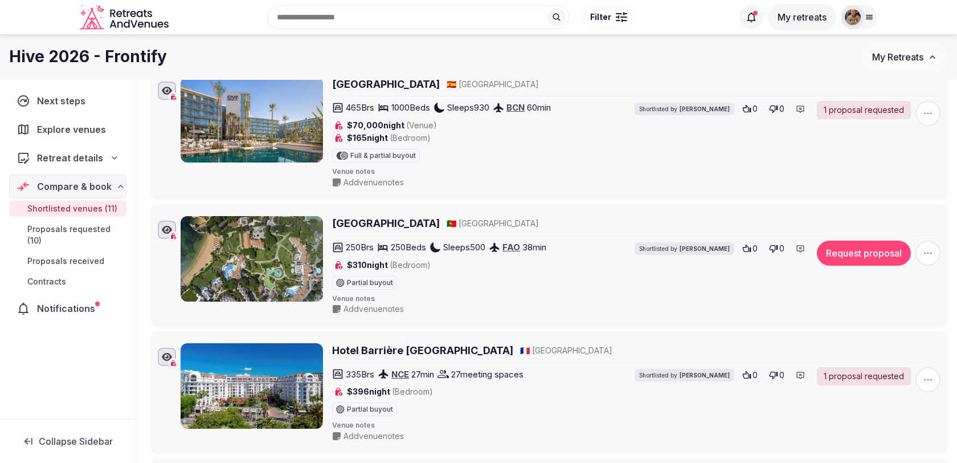
click at [863, 256] on button "Request proposal" at bounding box center [864, 252] width 94 height 25
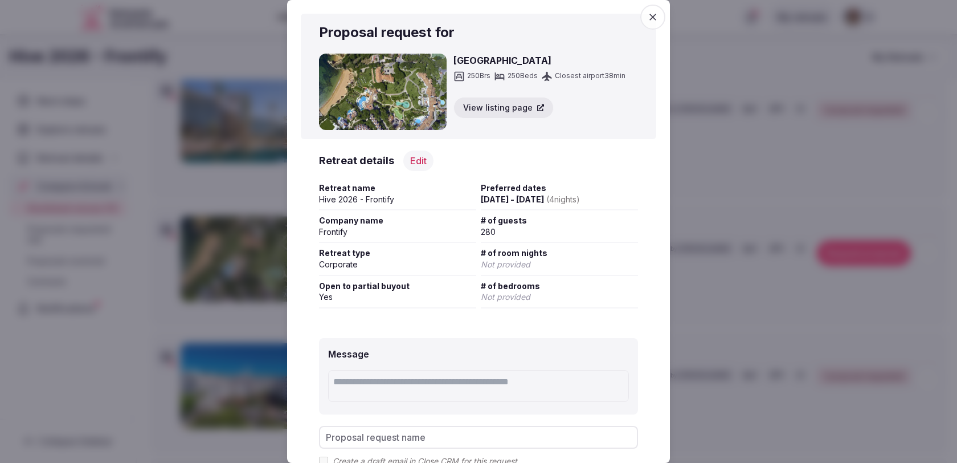
scroll to position [108, 0]
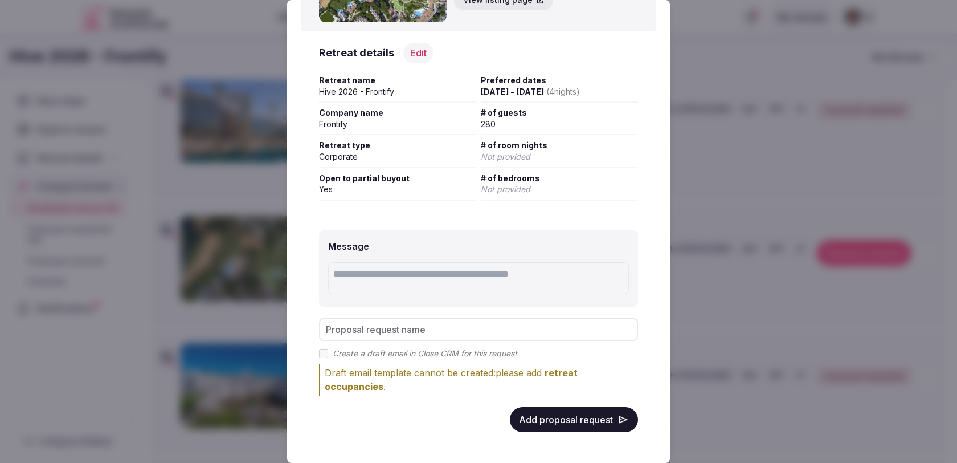
click at [586, 417] on button "Add proposal request" at bounding box center [574, 419] width 128 height 25
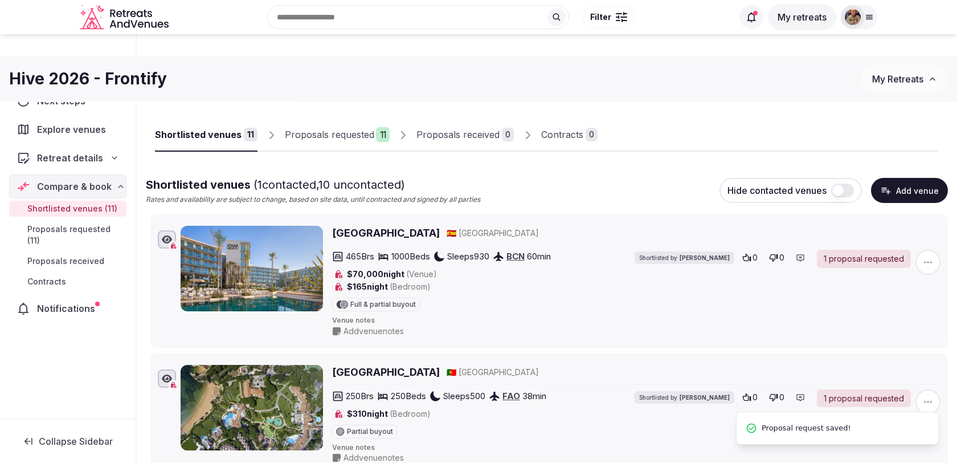
scroll to position [0, 0]
